Goal: Task Accomplishment & Management: Complete application form

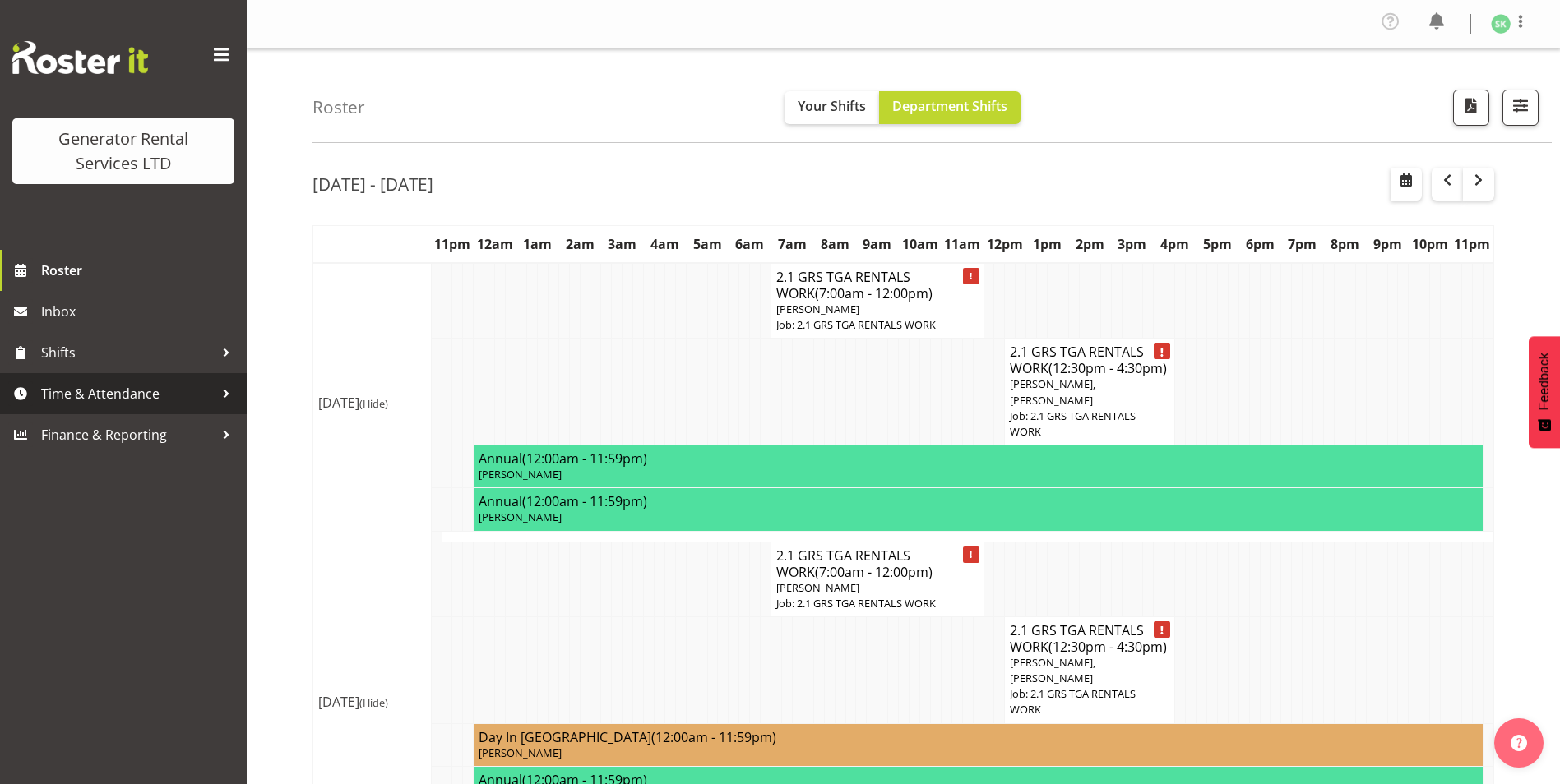
click at [134, 400] on span "Time & Attendance" at bounding box center [127, 394] width 173 height 25
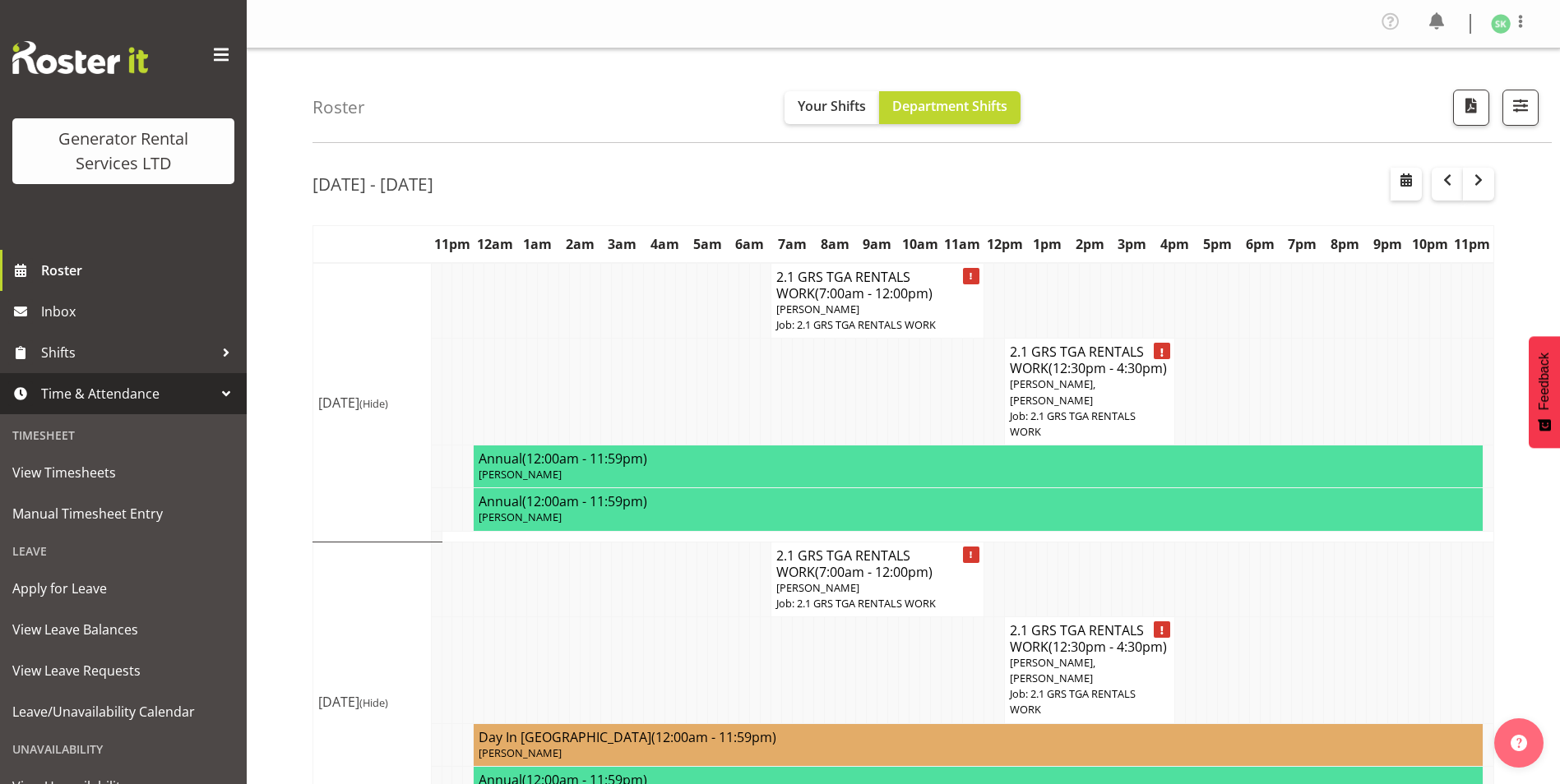
click at [570, 108] on div "Roster Your Shifts Department Shifts 1 Locations Clear GRS Auckland GRS Hasting…" at bounding box center [932, 96] width 1240 height 94
click at [71, 586] on span "Apply for Leave" at bounding box center [124, 588] width 222 height 25
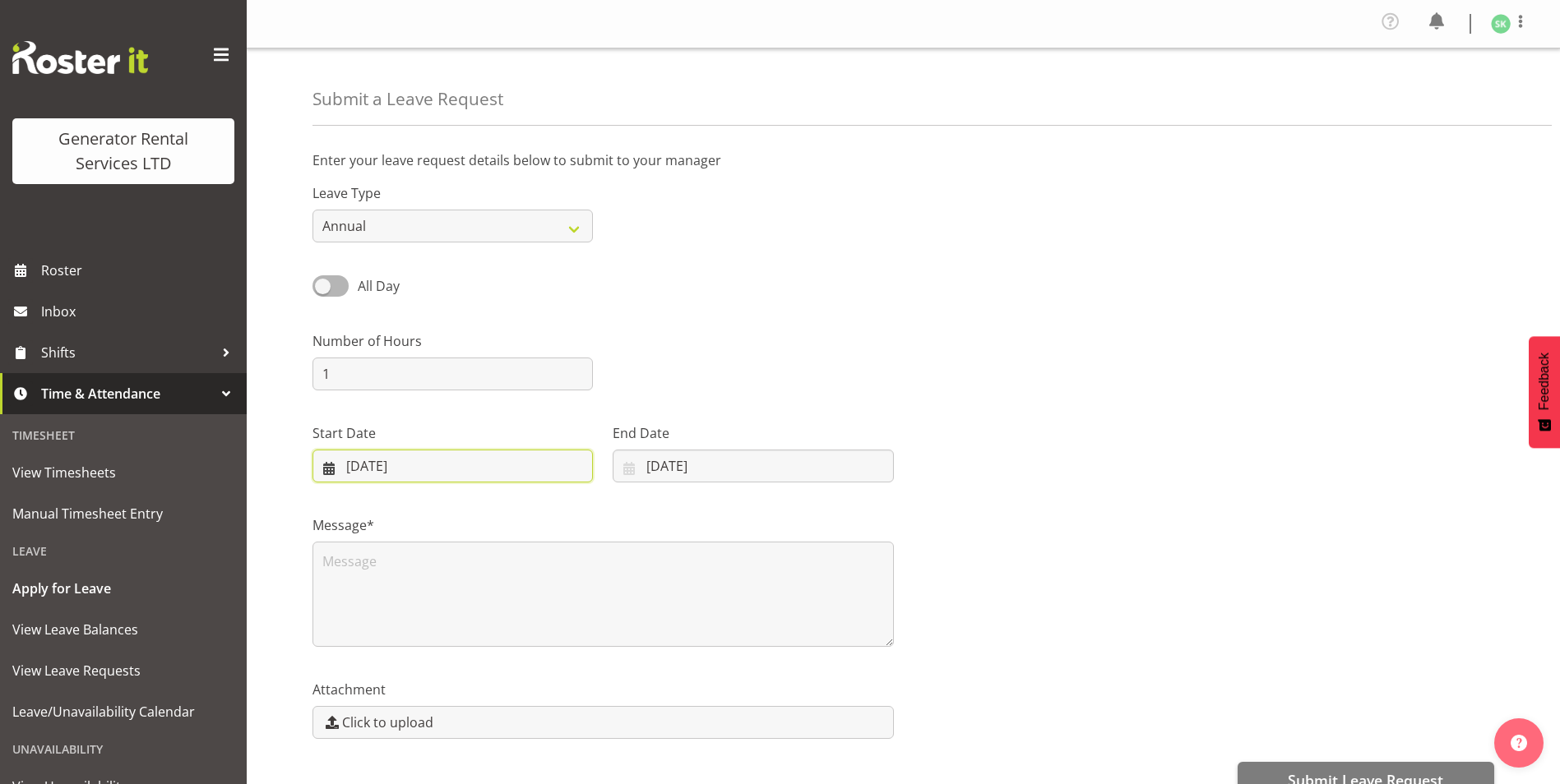
click at [366, 468] on input "[DATE]" at bounding box center [452, 466] width 280 height 33
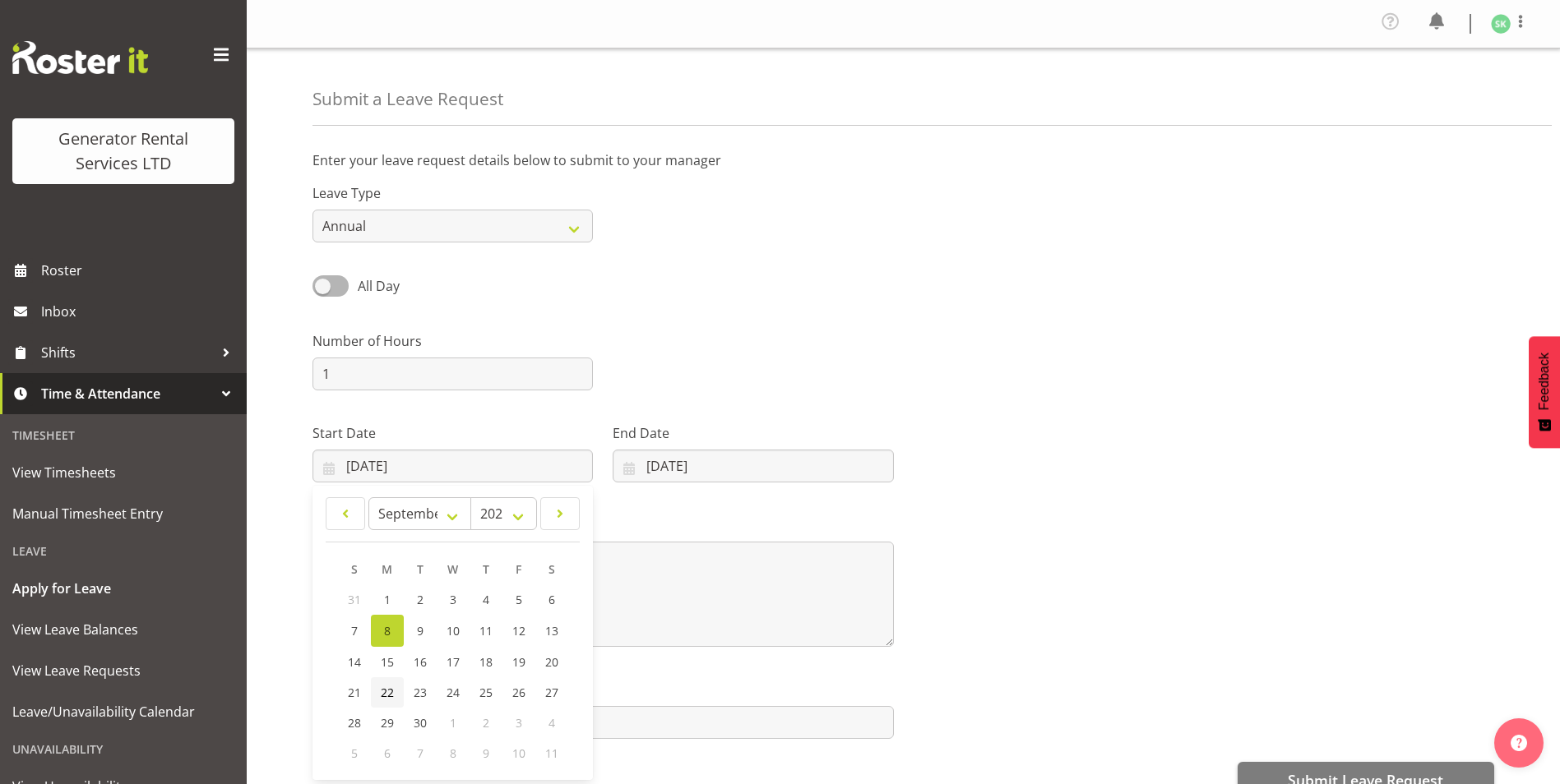
click at [390, 697] on span "22" at bounding box center [387, 692] width 13 height 16
type input "22/09/2025"
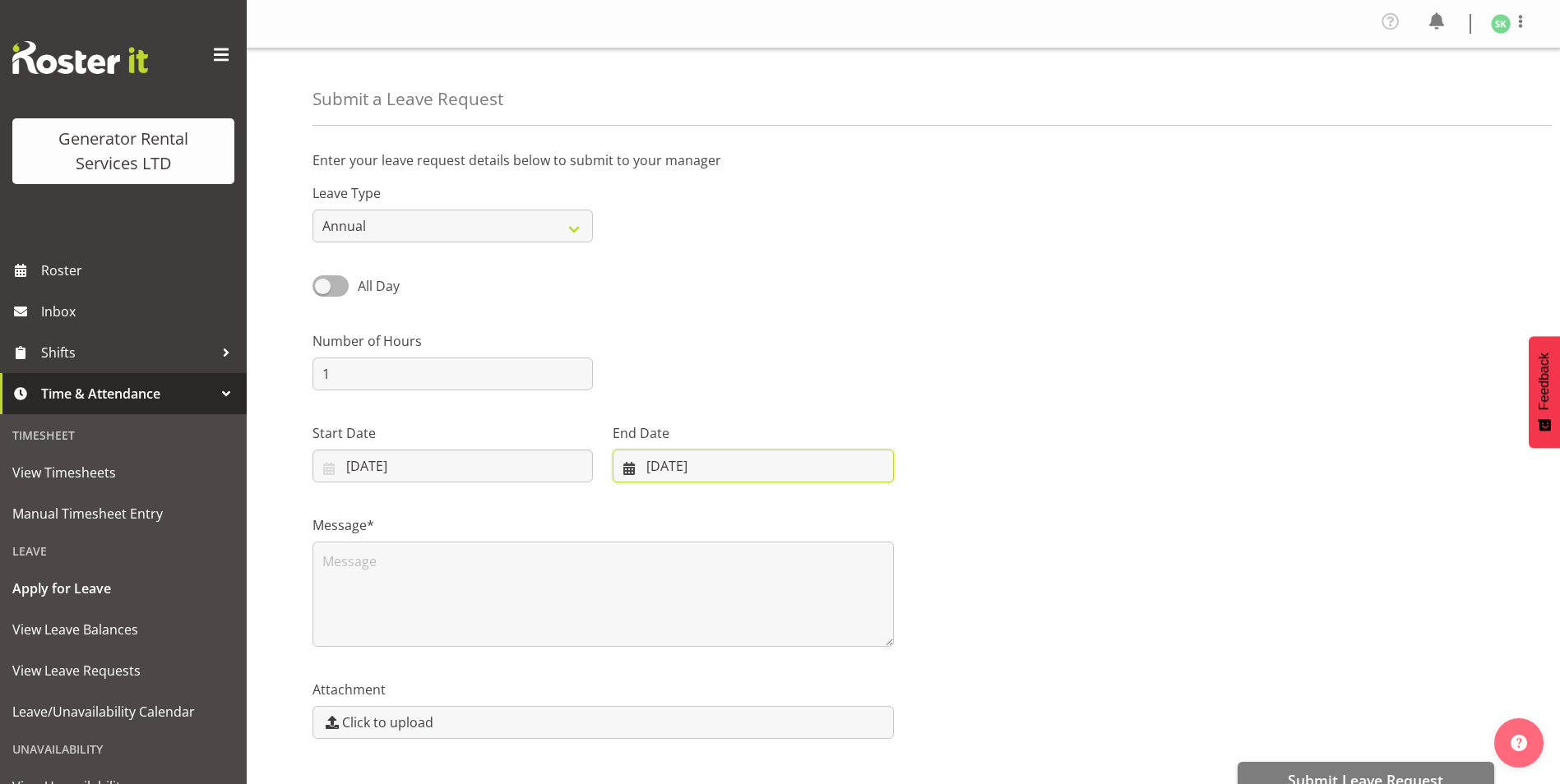
click at [660, 466] on input "08/09/2025" at bounding box center [752, 466] width 280 height 33
click at [672, 693] on span "22" at bounding box center [679, 692] width 13 height 16
type input "[DATE]"
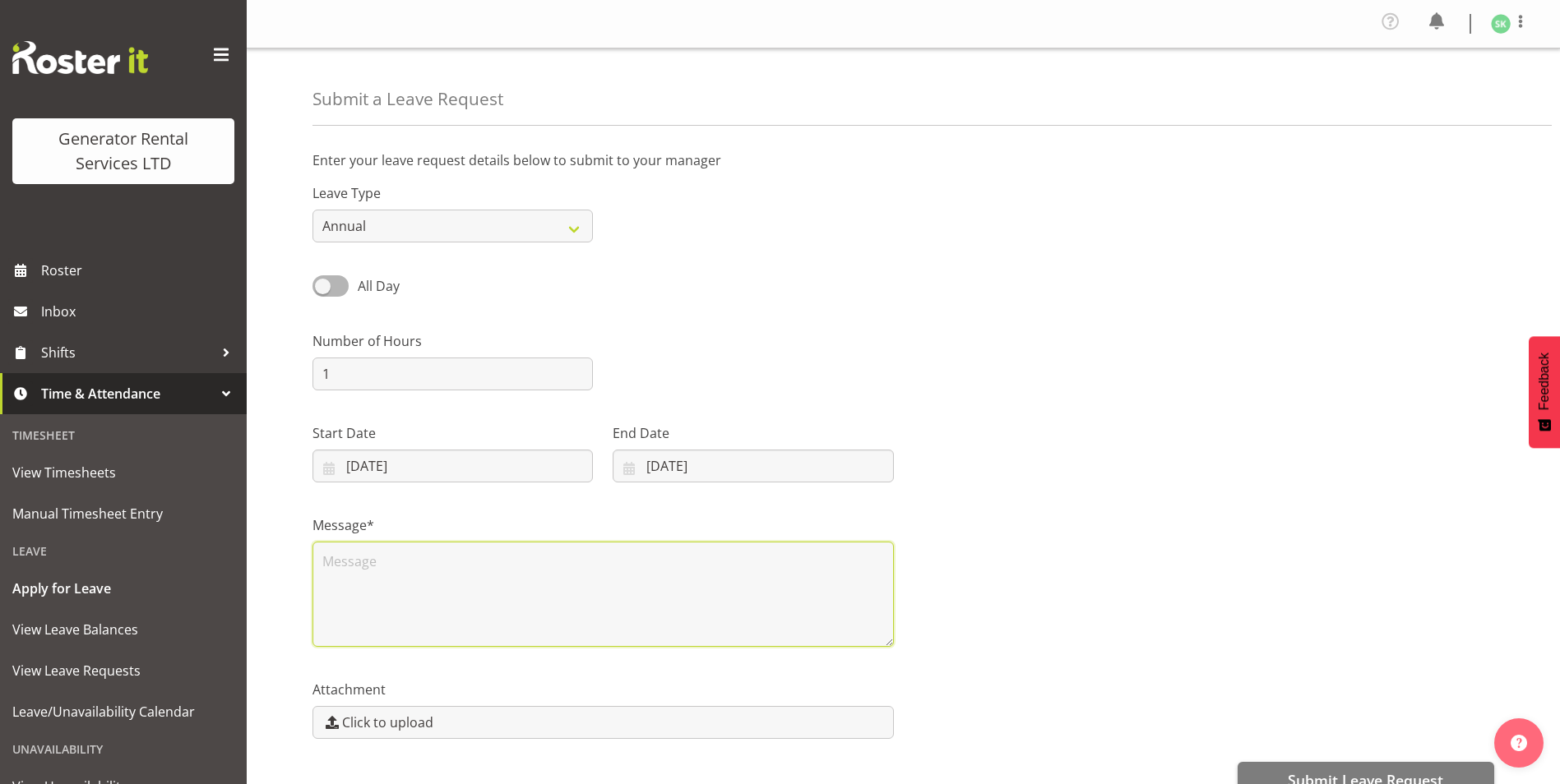
click at [394, 573] on textarea at bounding box center [603, 594] width 582 height 105
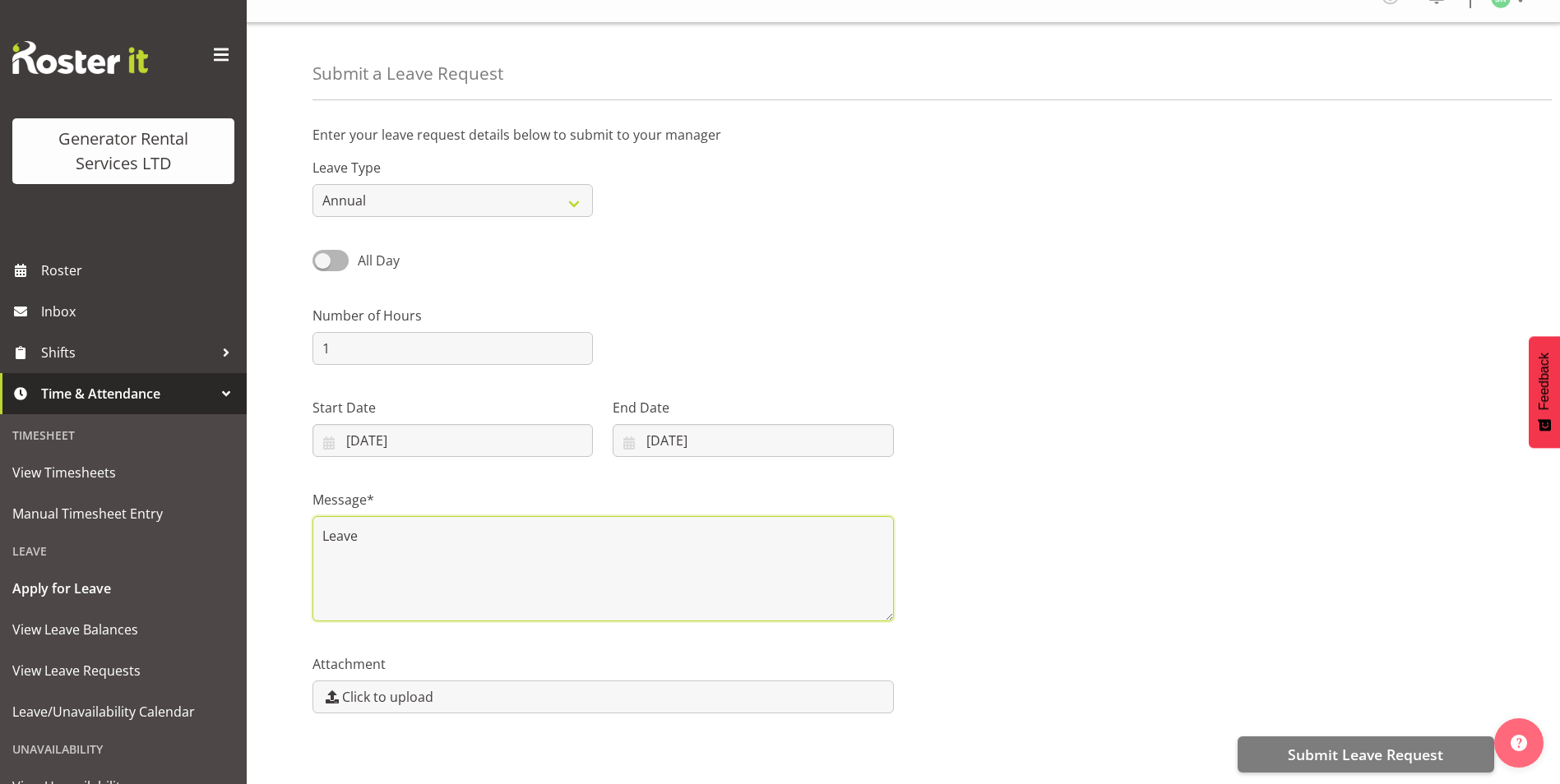
scroll to position [38, 0]
type textarea "Leave"
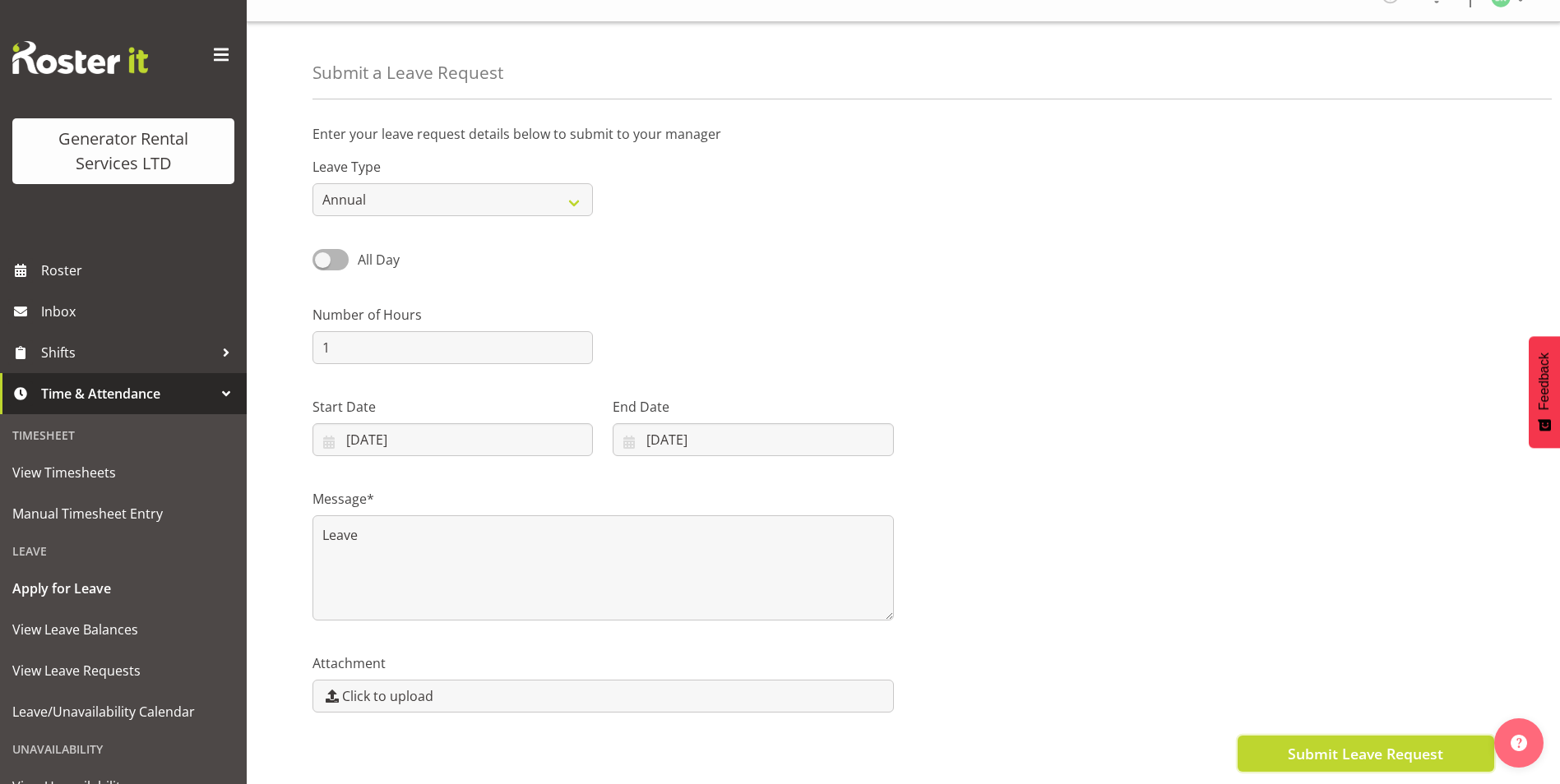
click at [1309, 743] on span "Submit Leave Request" at bounding box center [1365, 754] width 156 height 21
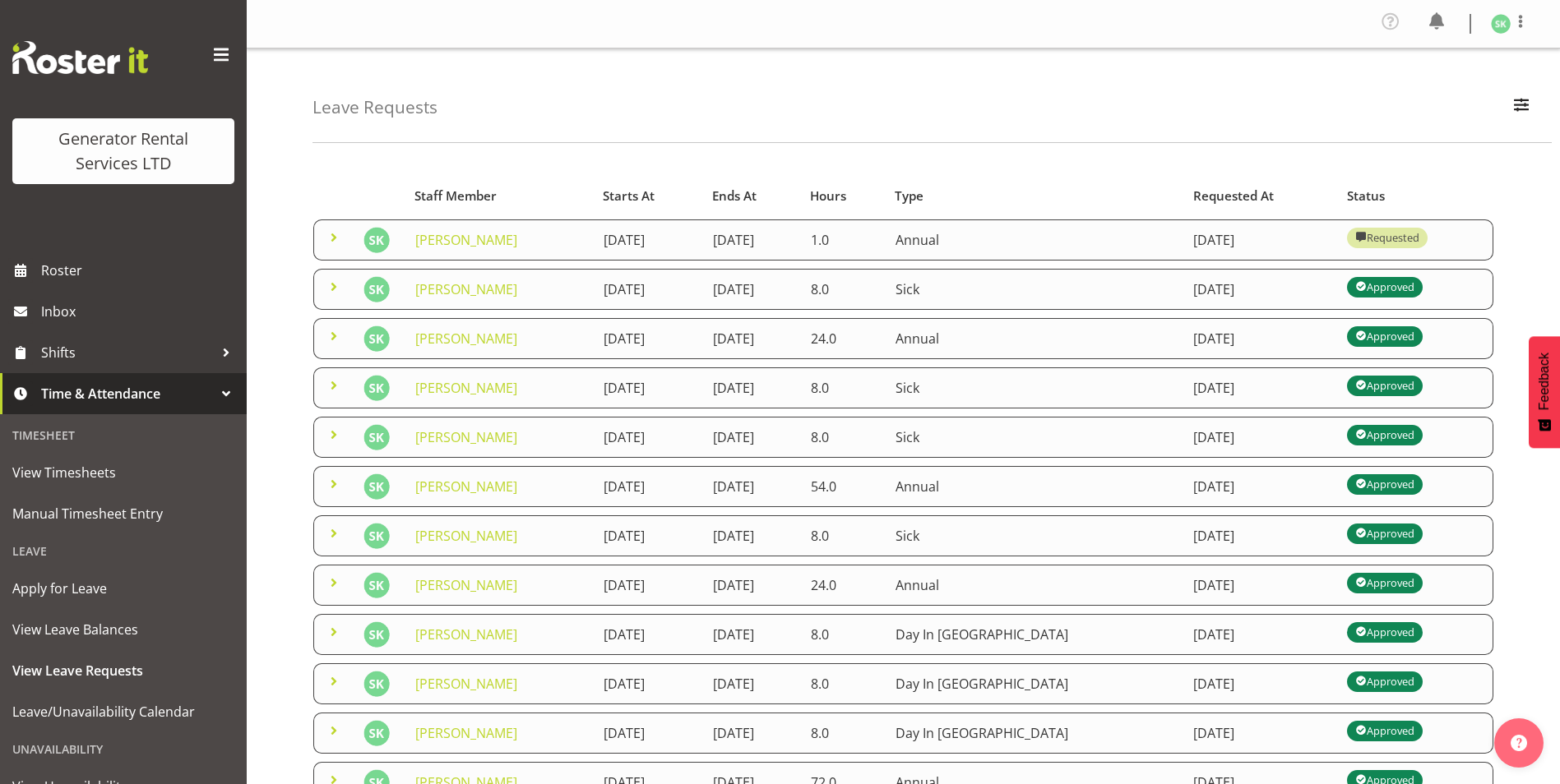
click at [334, 237] on span at bounding box center [334, 237] width 20 height 20
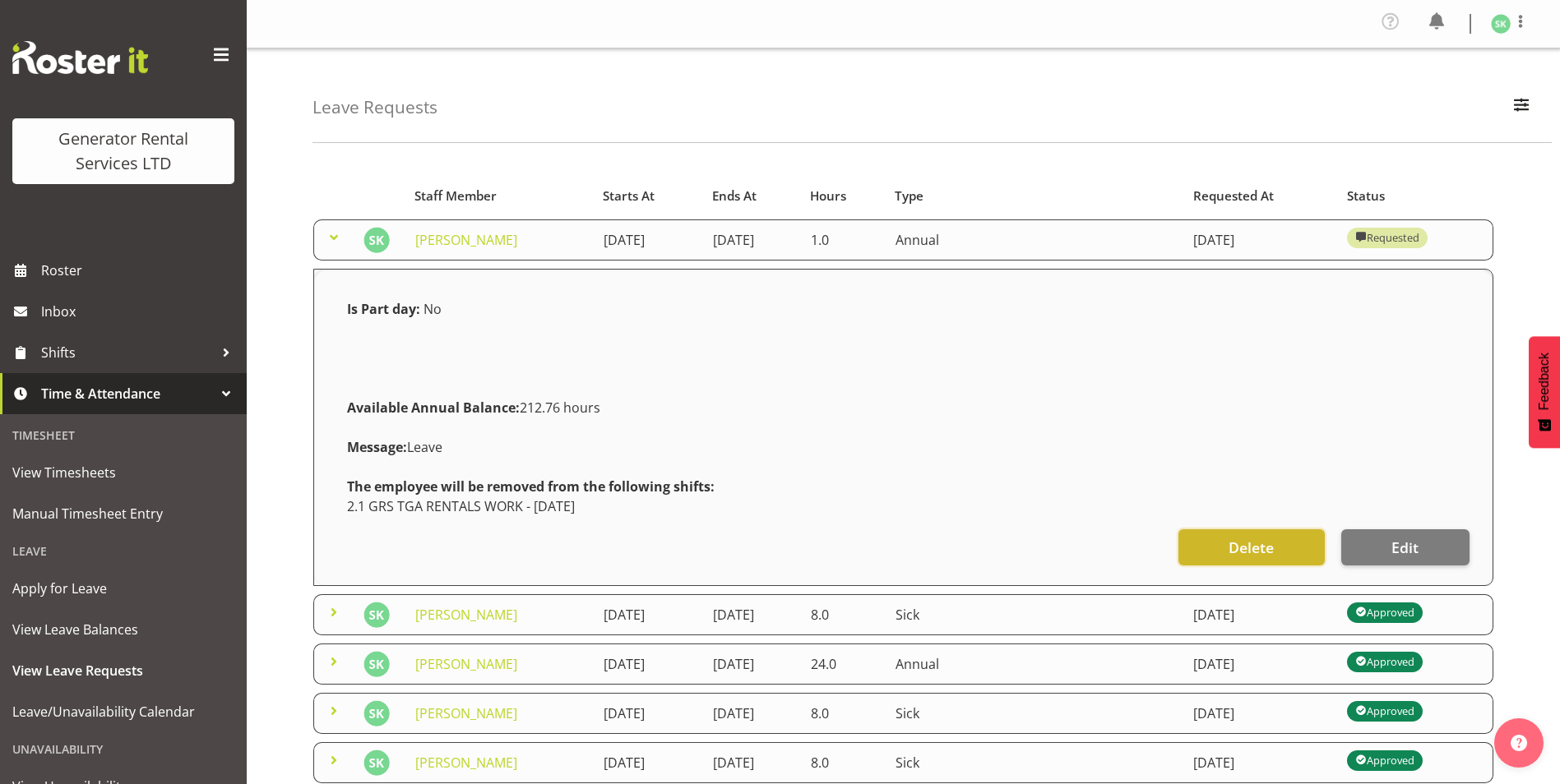
click at [1235, 552] on span "Delete" at bounding box center [1251, 548] width 45 height 21
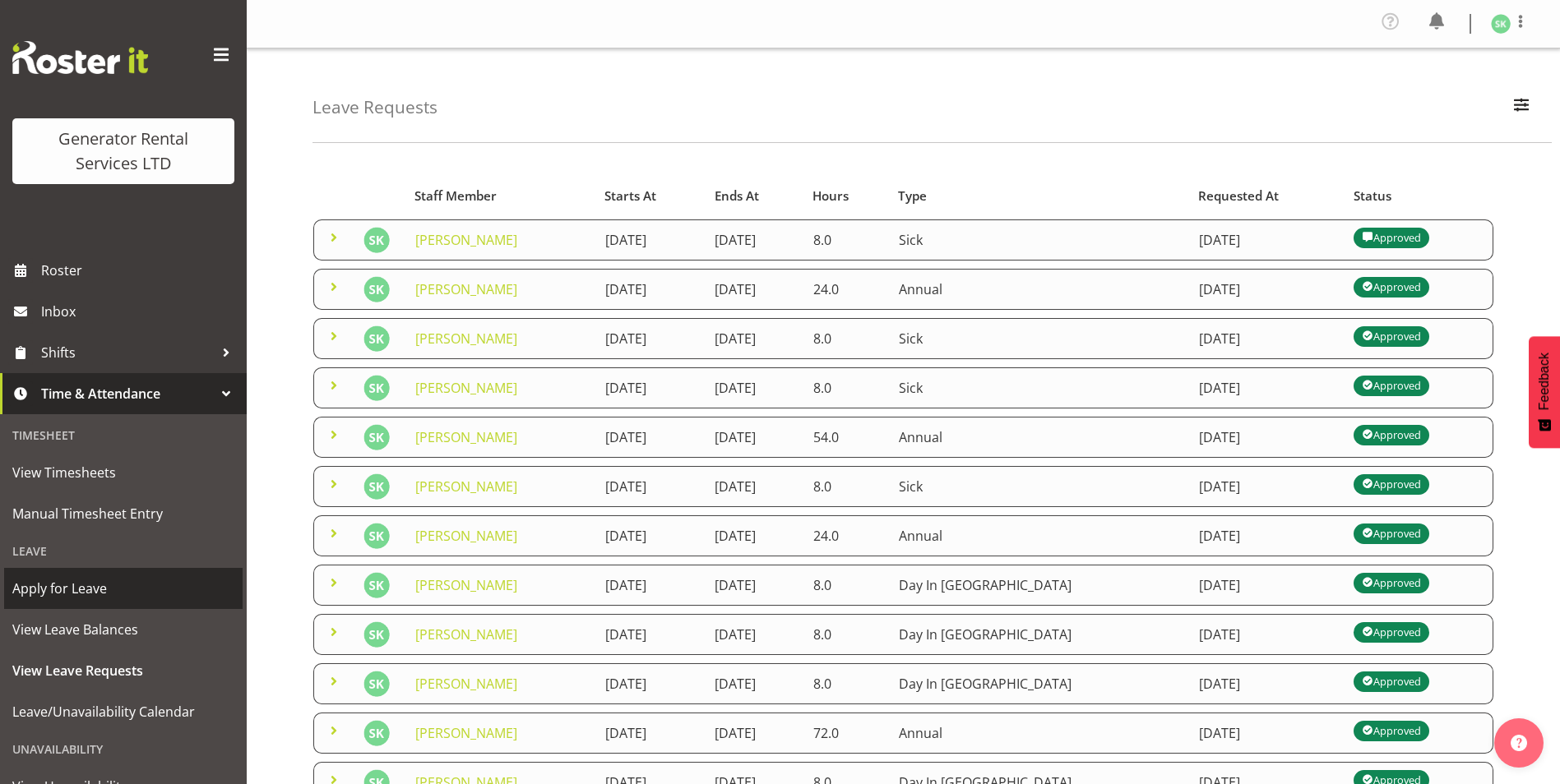
click at [84, 589] on span "Apply for Leave" at bounding box center [124, 588] width 222 height 25
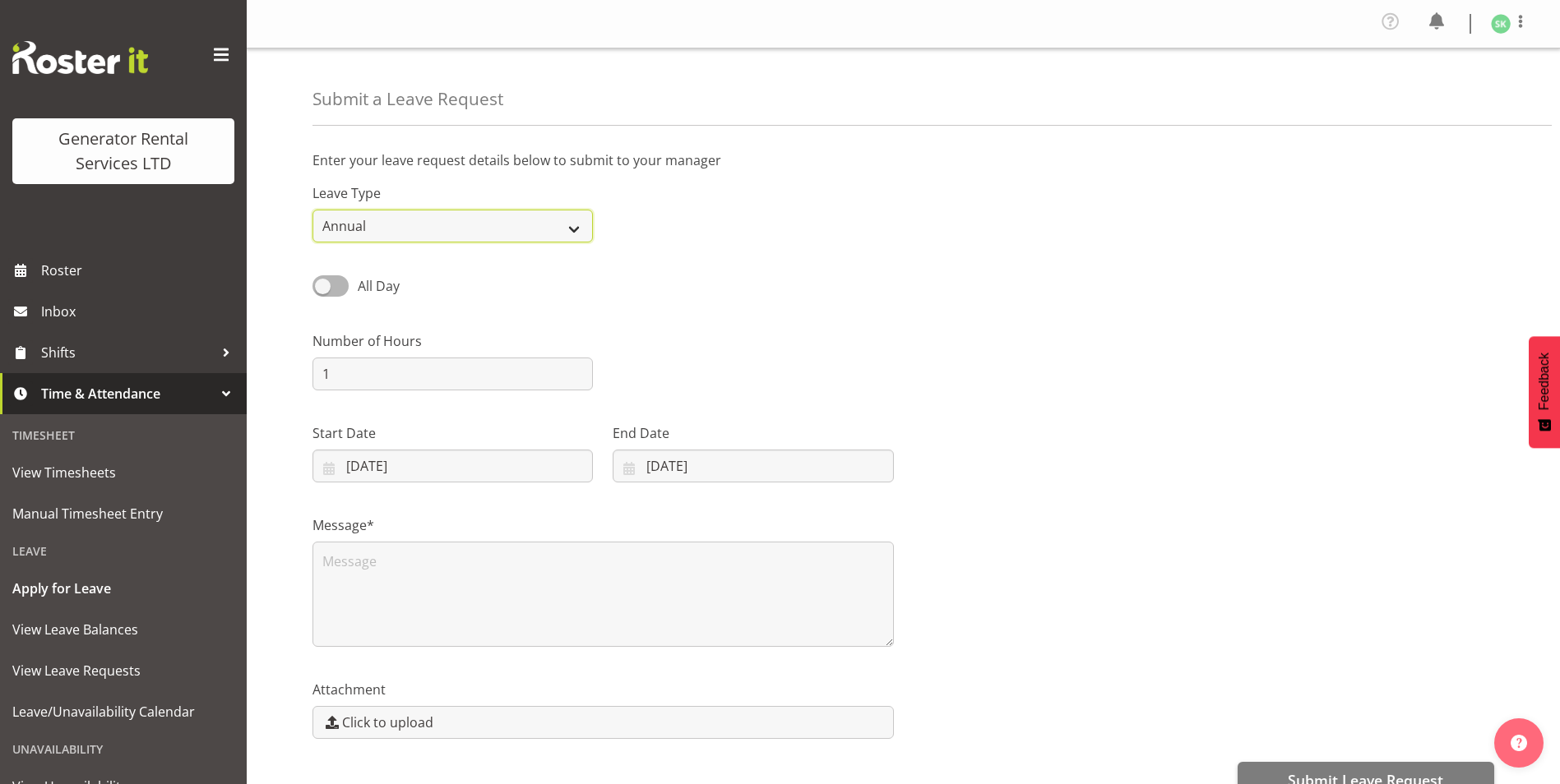
click at [464, 236] on select "Annual Sick Bereavement Day In [GEOGRAPHIC_DATA] Other" at bounding box center [452, 226] width 280 height 33
select select "Day In [GEOGRAPHIC_DATA]"
click at [312, 210] on select "Annual Sick Bereavement Day In Lieu Other" at bounding box center [452, 226] width 280 height 33
click at [334, 472] on input "08/09/2025" at bounding box center [452, 466] width 280 height 33
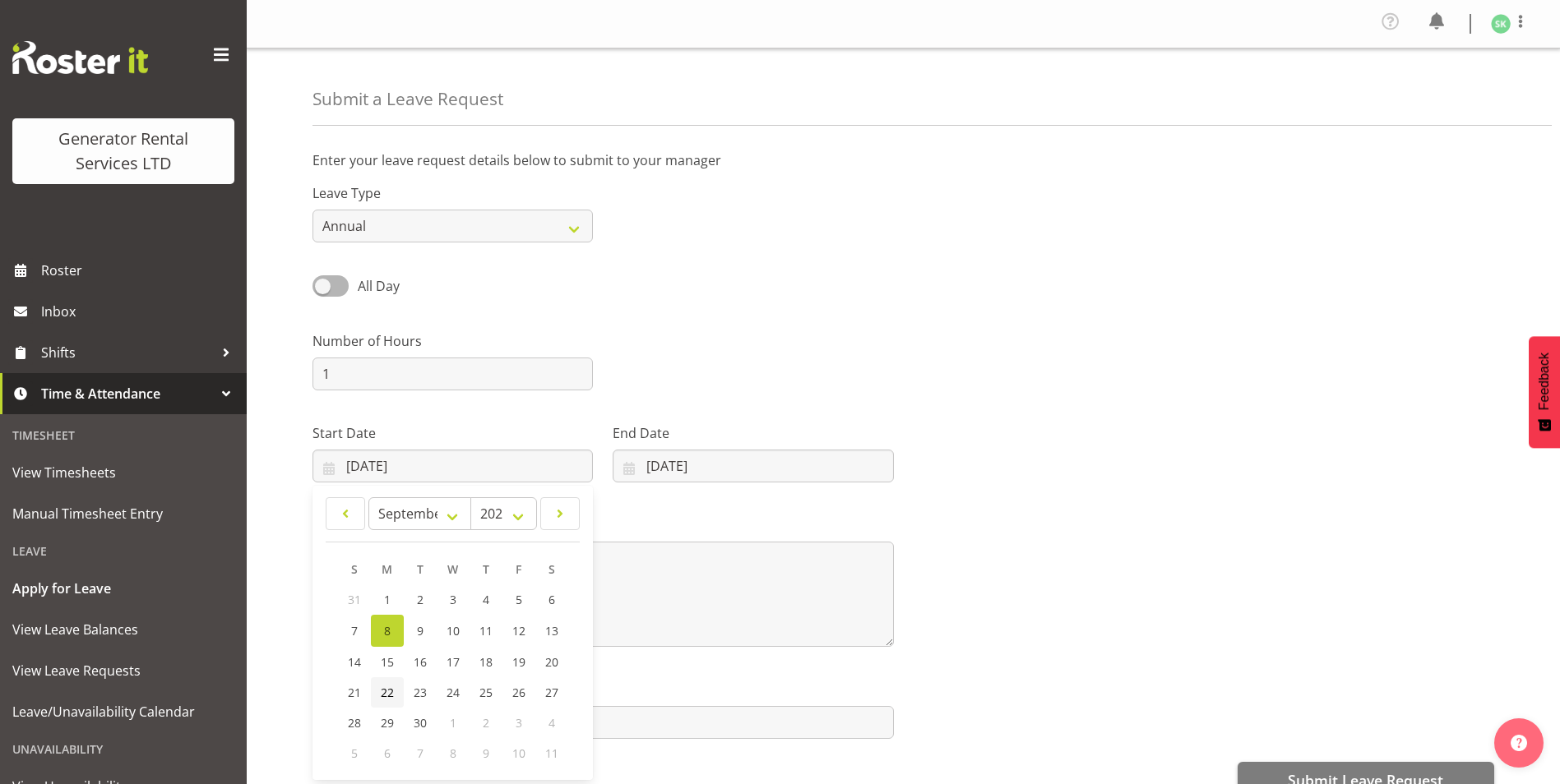
click at [387, 695] on span "22" at bounding box center [387, 692] width 13 height 16
type input "22/09/2025"
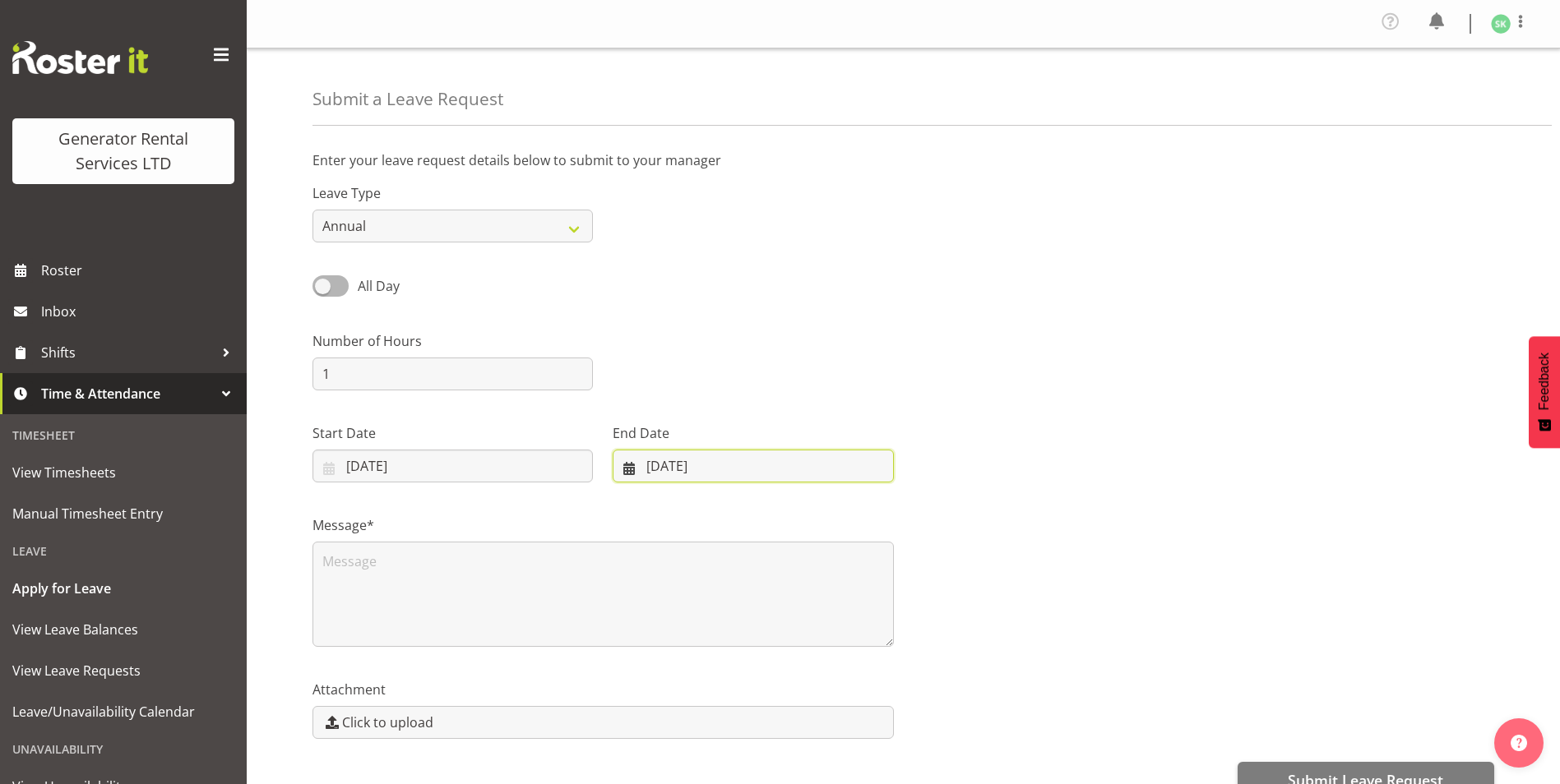
click at [639, 468] on input "08/09/2025" at bounding box center [752, 466] width 280 height 33
click at [687, 691] on link "22" at bounding box center [678, 692] width 33 height 30
type input "22/09/2025"
click at [1138, 541] on div "Message*" at bounding box center [903, 574] width 1202 height 164
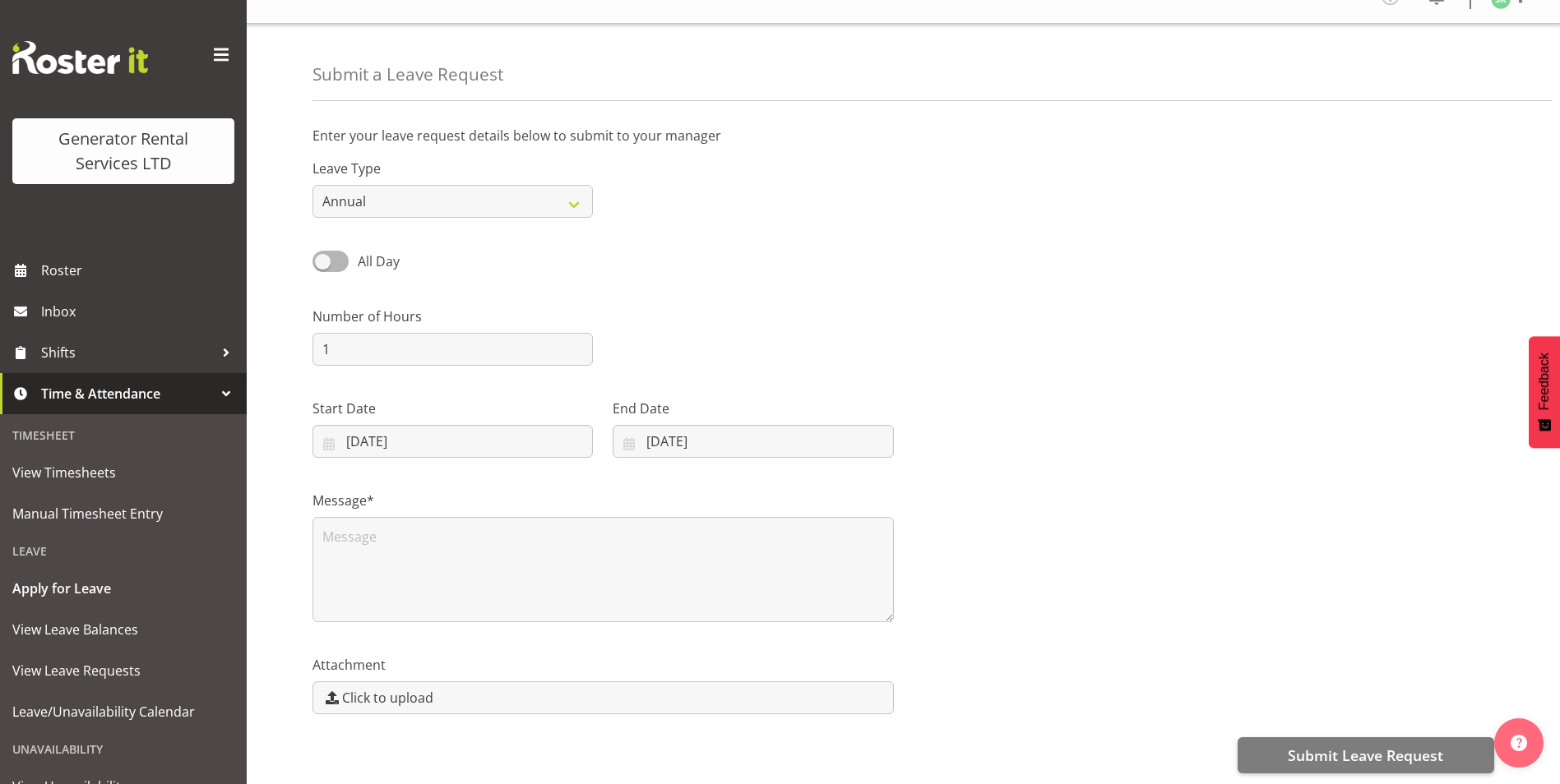
scroll to position [38, 0]
click at [337, 531] on textarea at bounding box center [603, 568] width 582 height 105
type textarea "Leave"
click at [335, 335] on input "1" at bounding box center [452, 348] width 280 height 33
click at [628, 293] on div "Number of Hours 1" at bounding box center [903, 328] width 1202 height 92
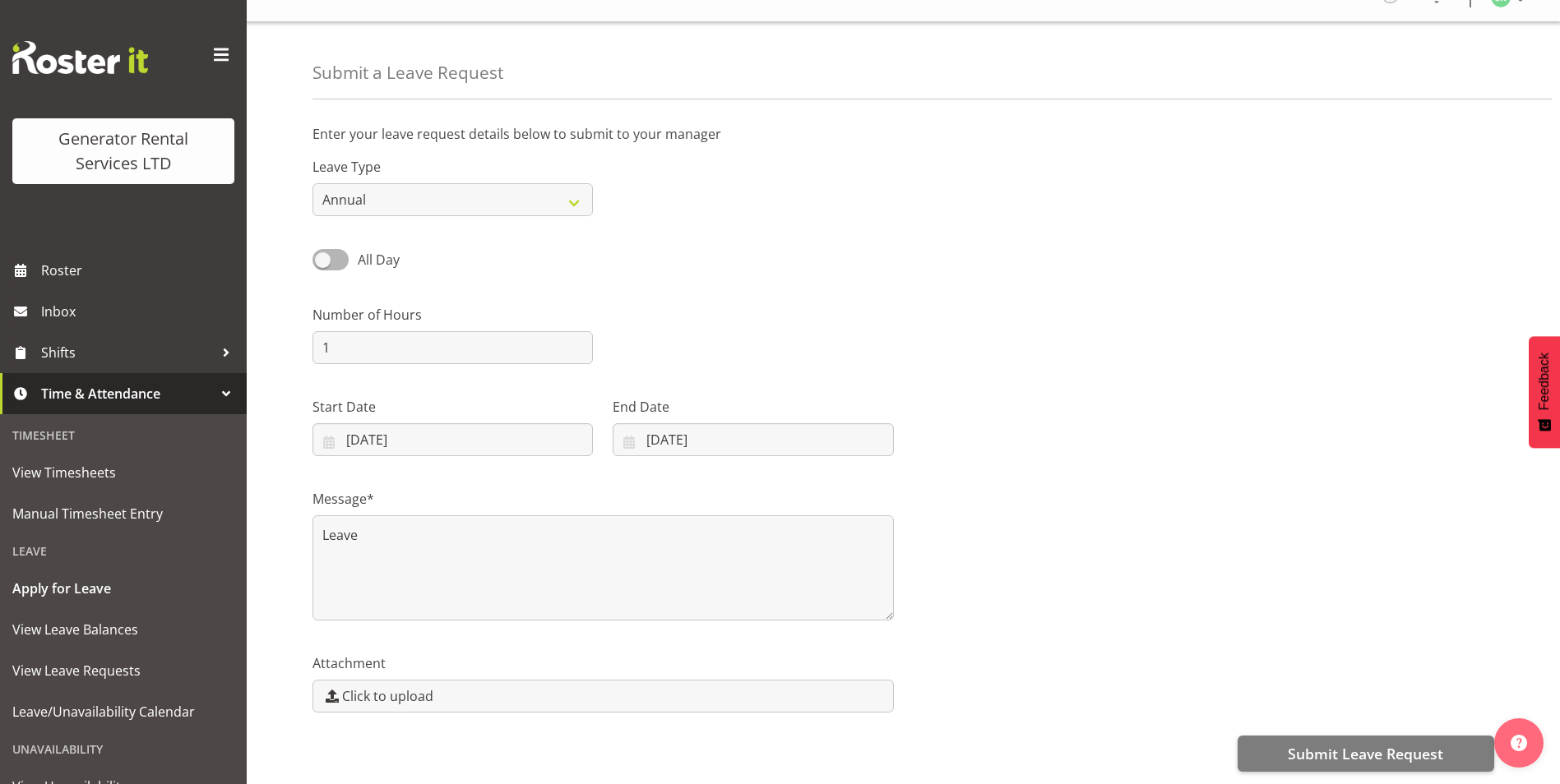
click at [974, 606] on div "Message* Leave" at bounding box center [903, 548] width 1202 height 164
click at [1291, 743] on span "Submit Leave Request" at bounding box center [1365, 754] width 156 height 21
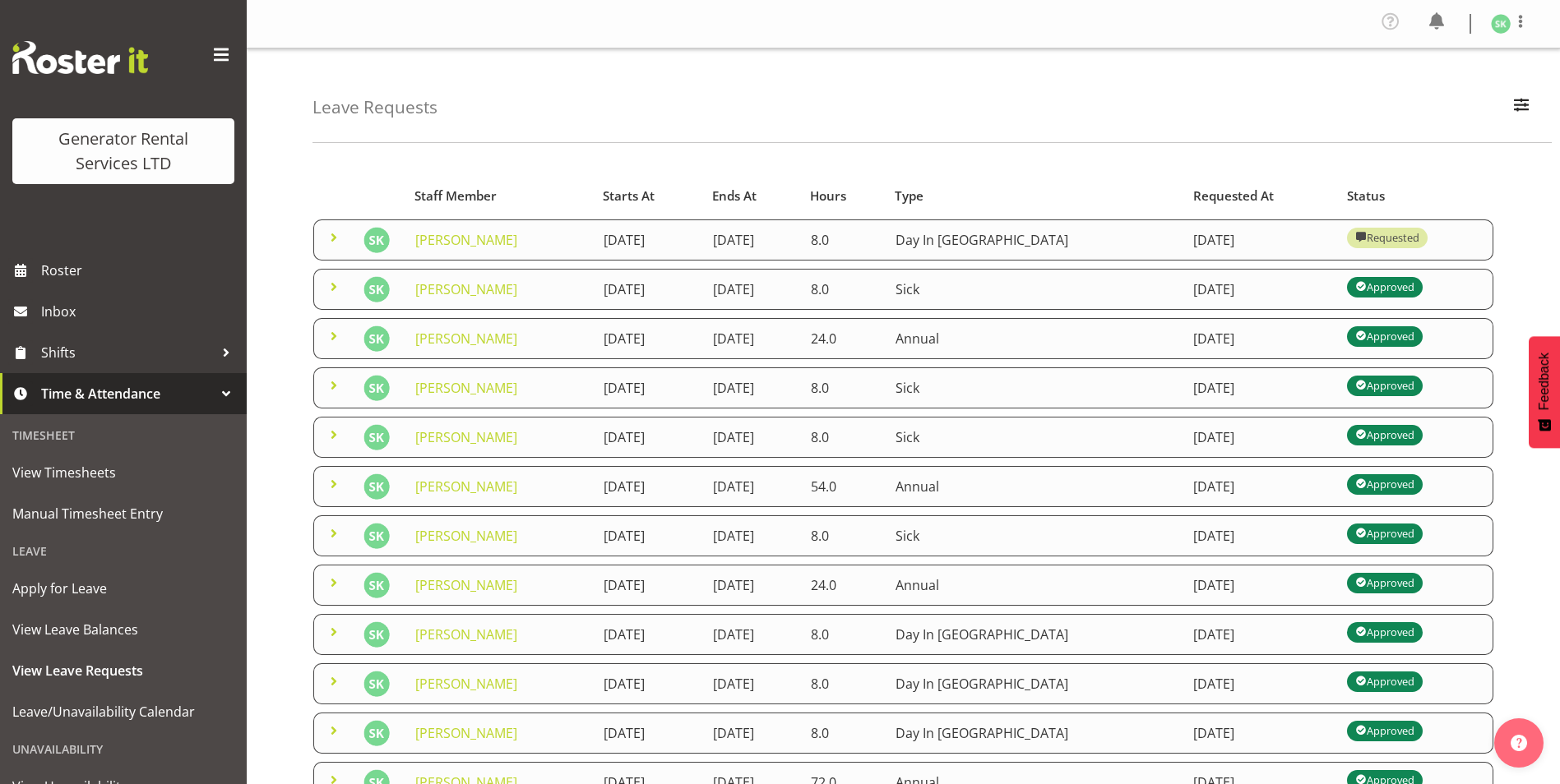
click at [905, 94] on div "Leave Requests Search Search for a particular employee Status All Approved Requ…" at bounding box center [932, 96] width 1240 height 94
click at [675, 108] on div "Leave Requests Search Search for a particular employee Status All Approved Requ…" at bounding box center [932, 96] width 1240 height 94
click at [676, 91] on div "Leave Requests Search Search for a particular employee Status All Approved Requ…" at bounding box center [932, 96] width 1240 height 94
